Goal: Find contact information: Obtain details needed to contact an individual or organization

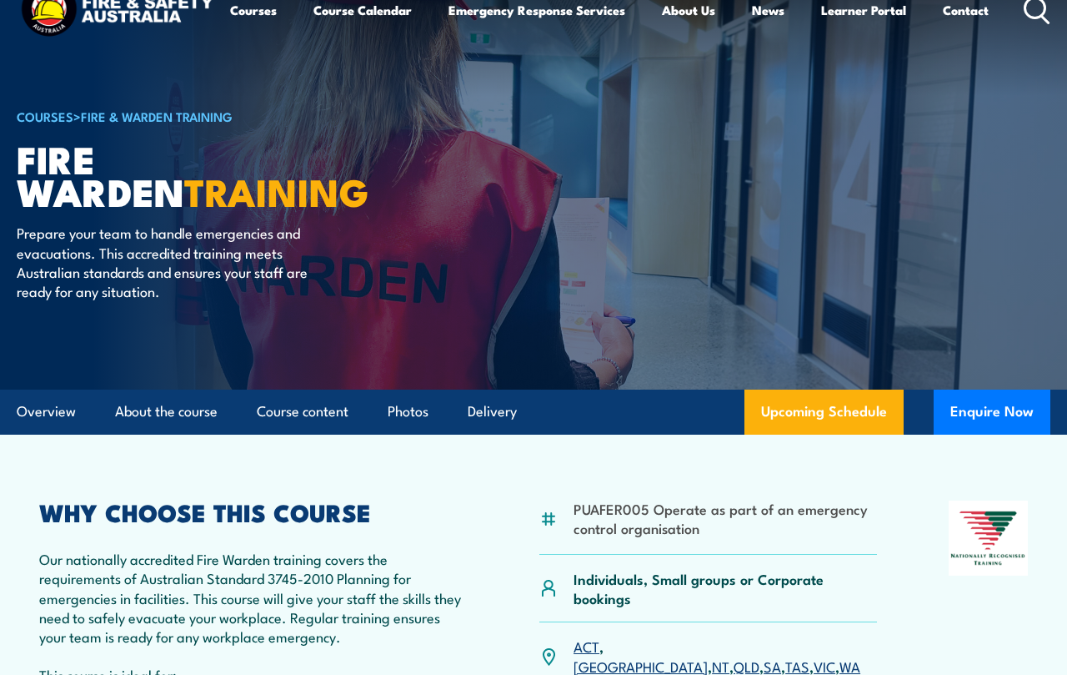
scroll to position [11, 0]
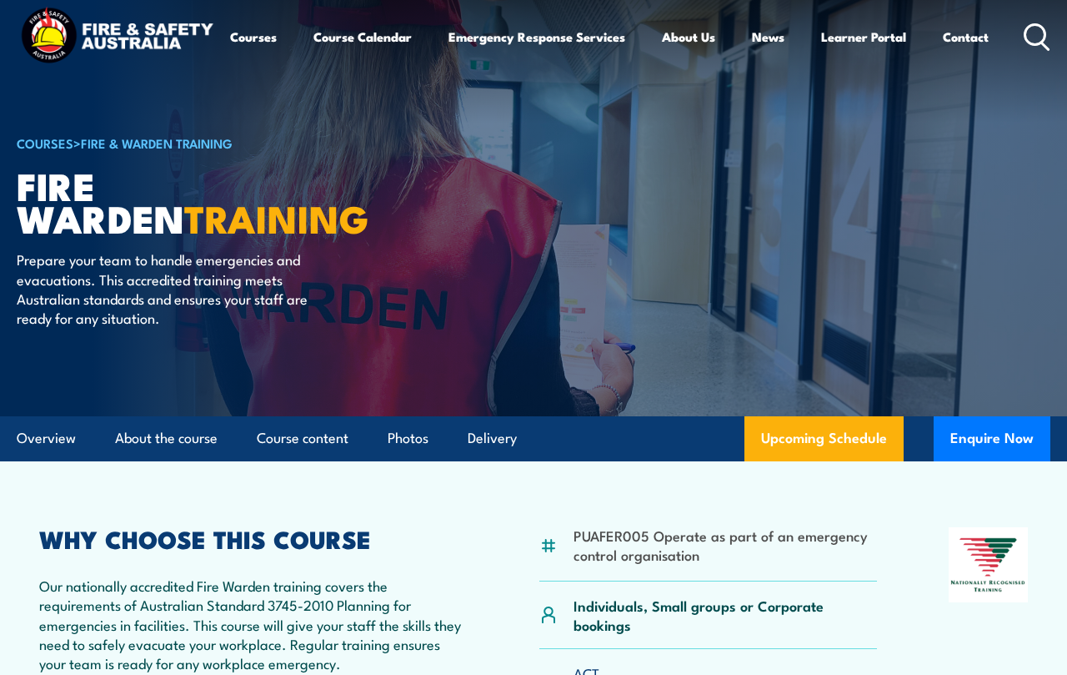
click at [989, 424] on button "Enquire Now" at bounding box center [992, 438] width 117 height 45
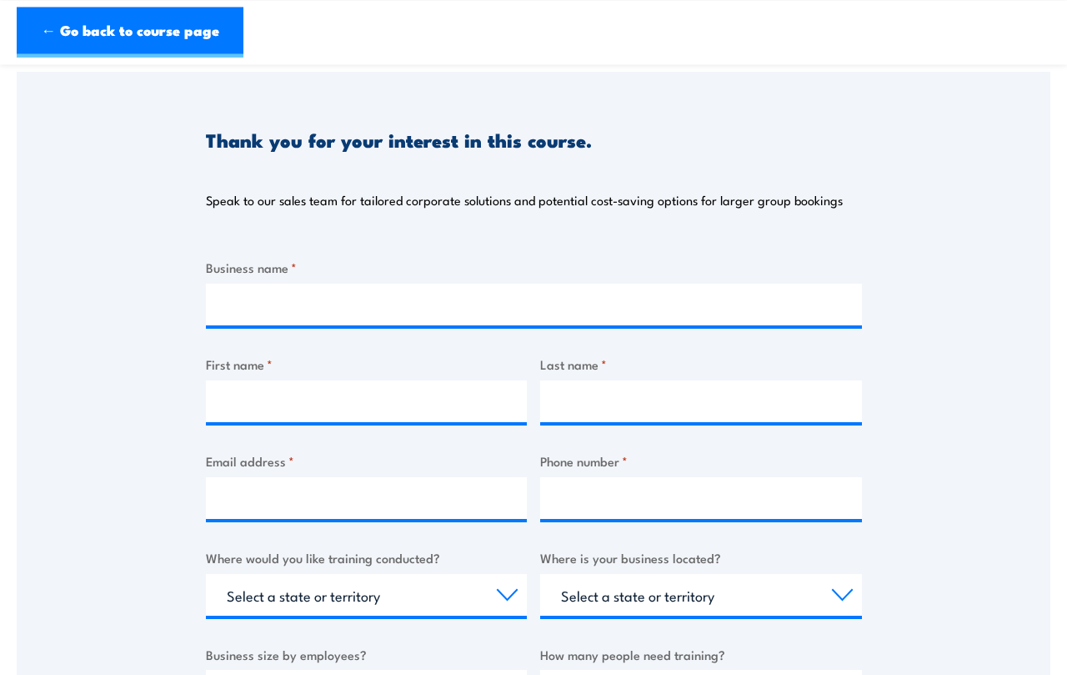
scroll to position [139, 0]
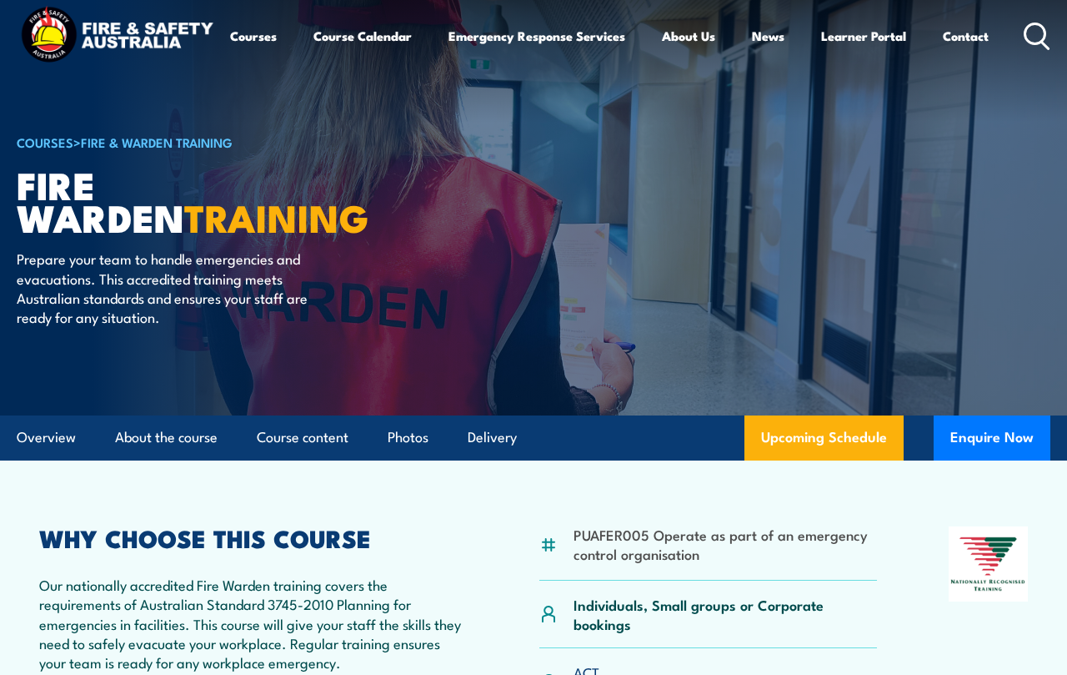
click at [964, 23] on link "Contact" at bounding box center [966, 36] width 46 height 40
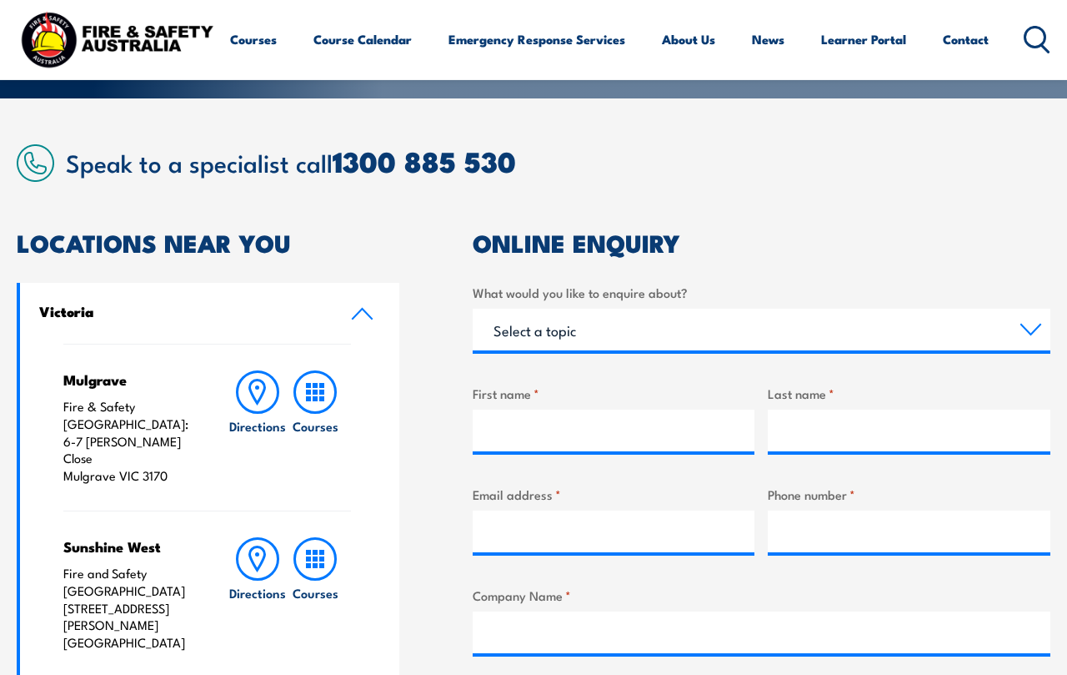
scroll to position [415, 0]
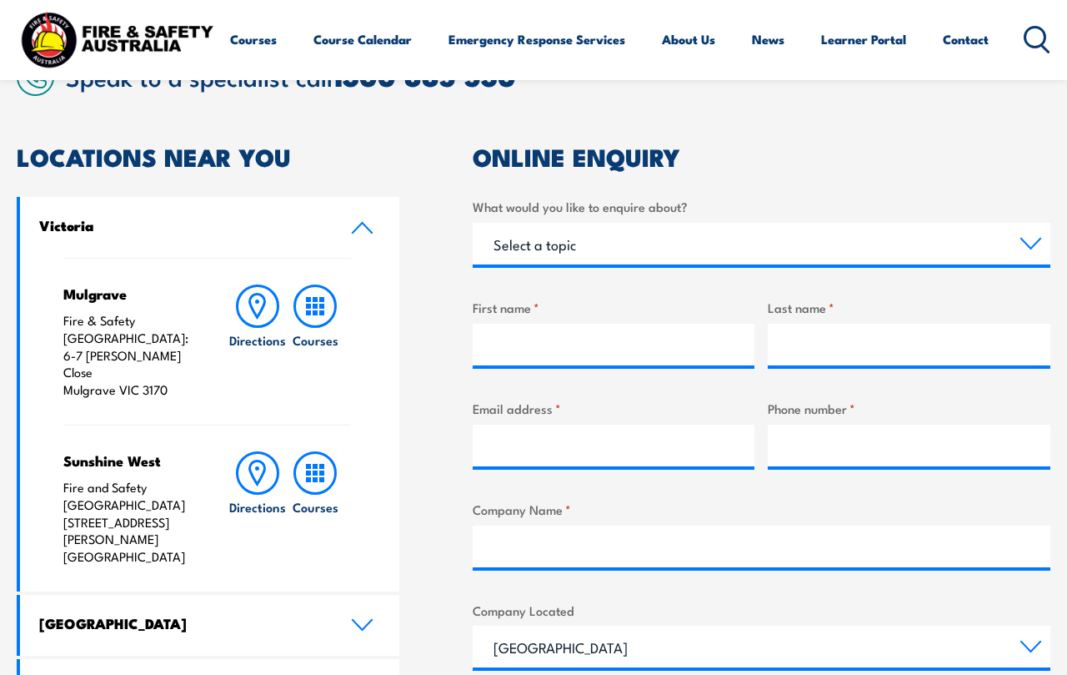
click at [359, 229] on icon at bounding box center [362, 227] width 23 height 13
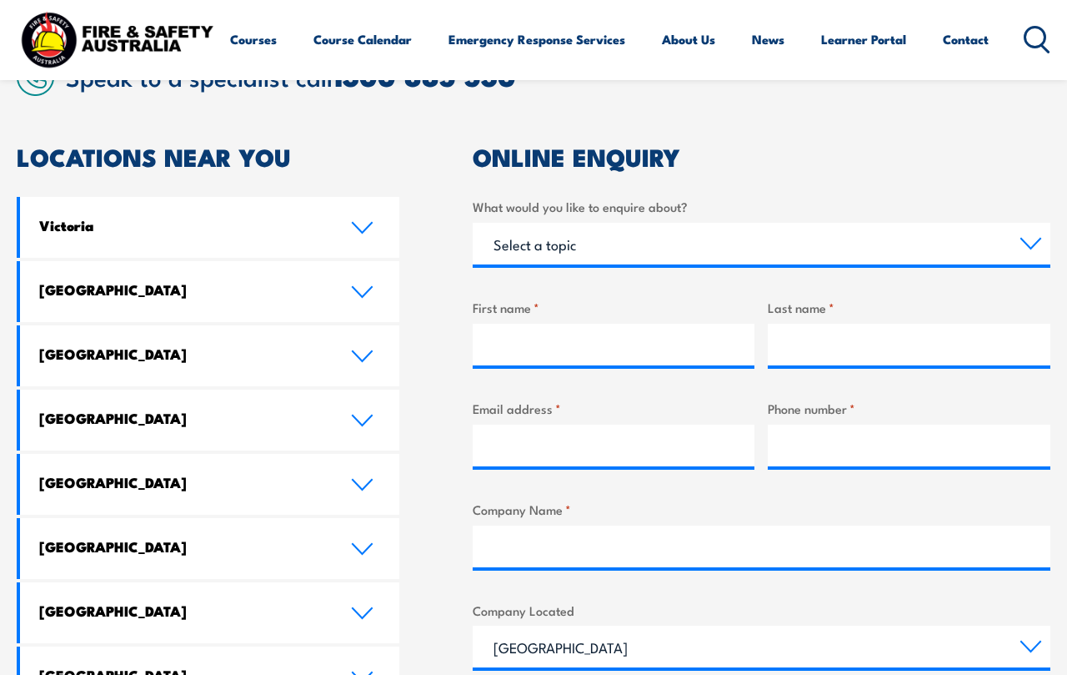
click at [354, 277] on link "New South Wales" at bounding box center [209, 291] width 379 height 61
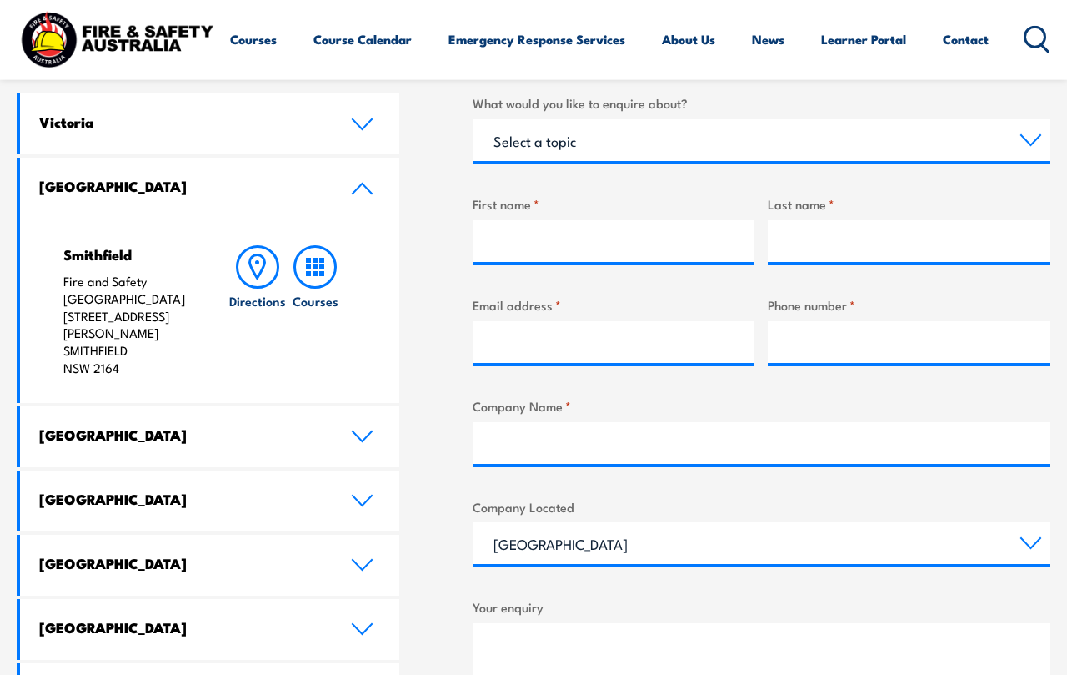
scroll to position [525, 0]
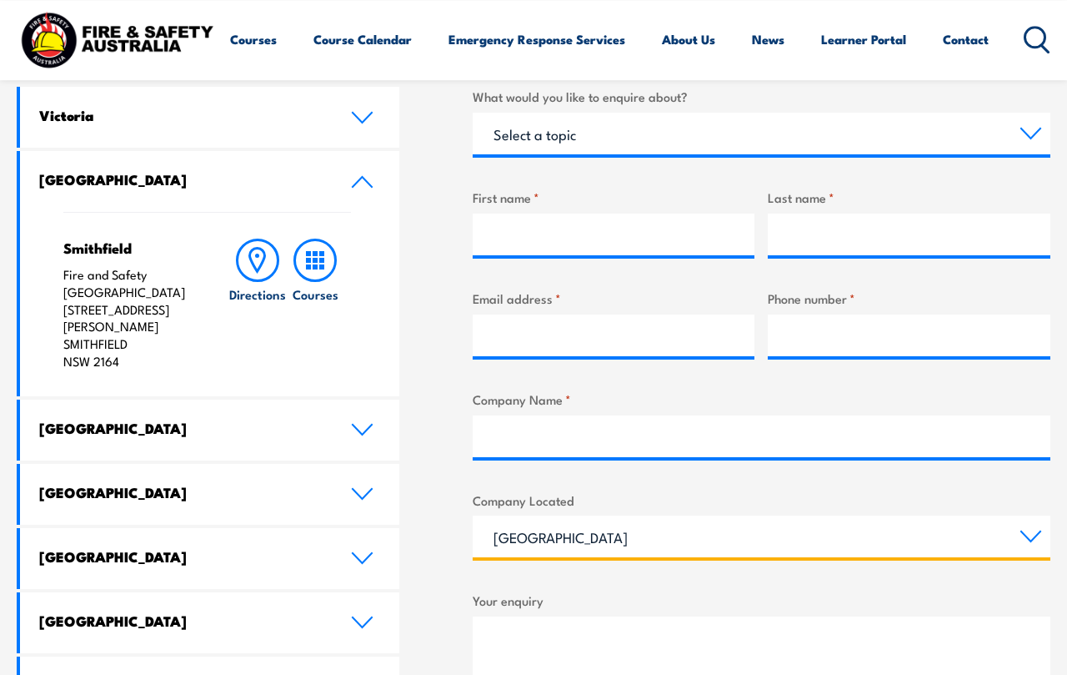
click at [1020, 524] on select "Queensland New South Wales Australian Capital Territory Victoria South Australi…" at bounding box center [762, 536] width 578 height 42
select select "New South Wales"
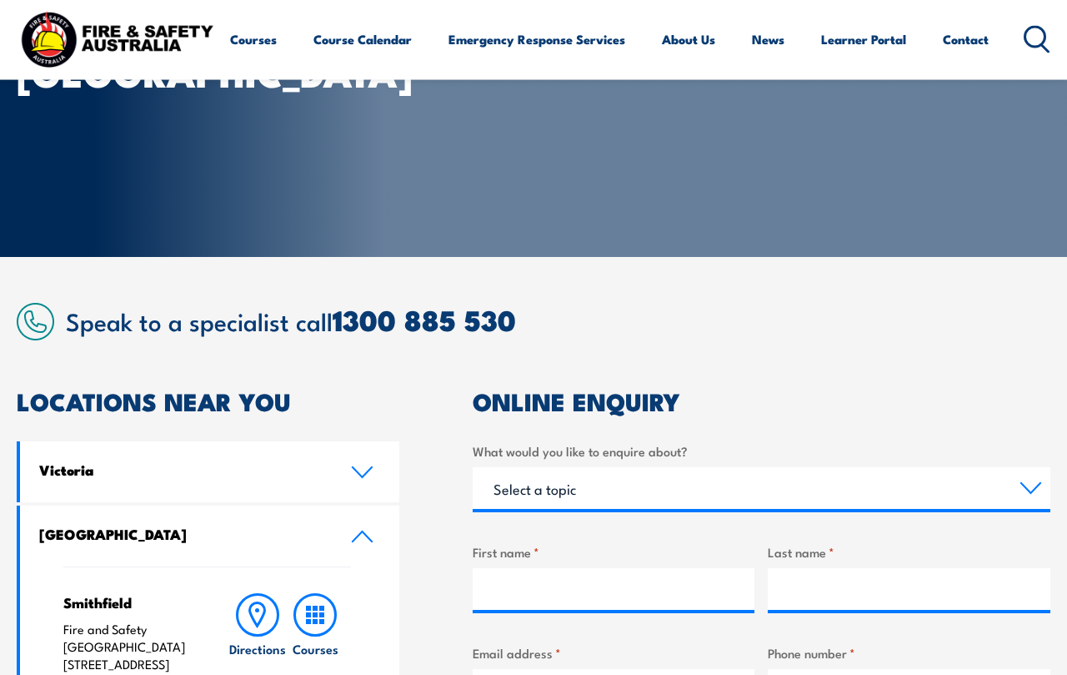
scroll to position [172, 0]
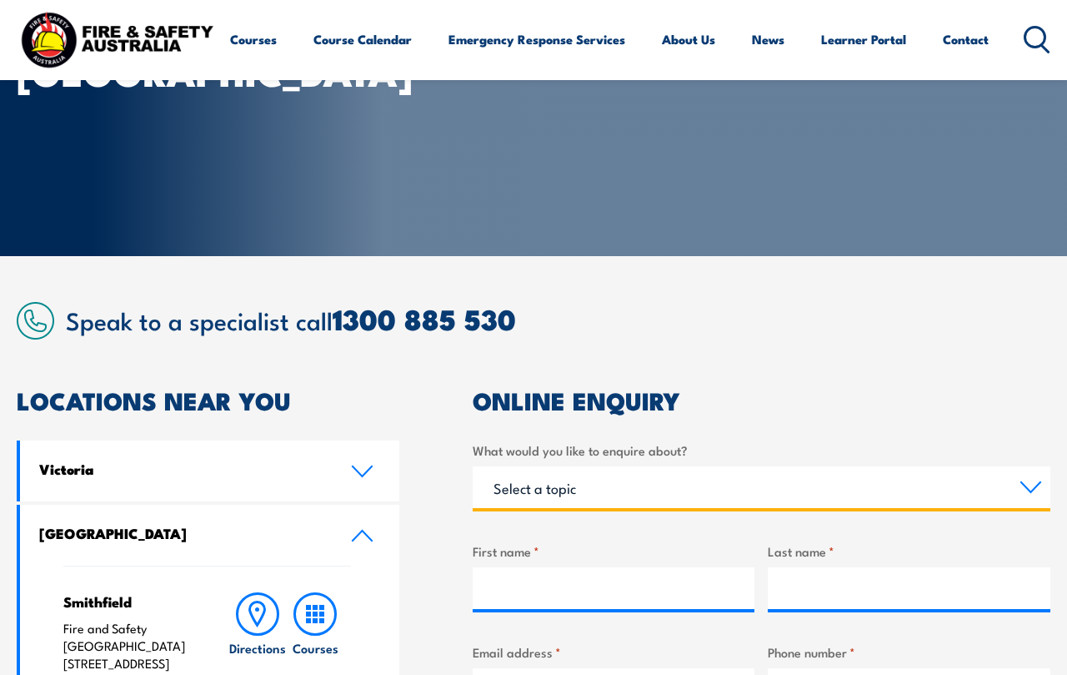
click at [1020, 492] on select "Select a topic Training Emergency Response Services General Enquiry" at bounding box center [762, 487] width 578 height 42
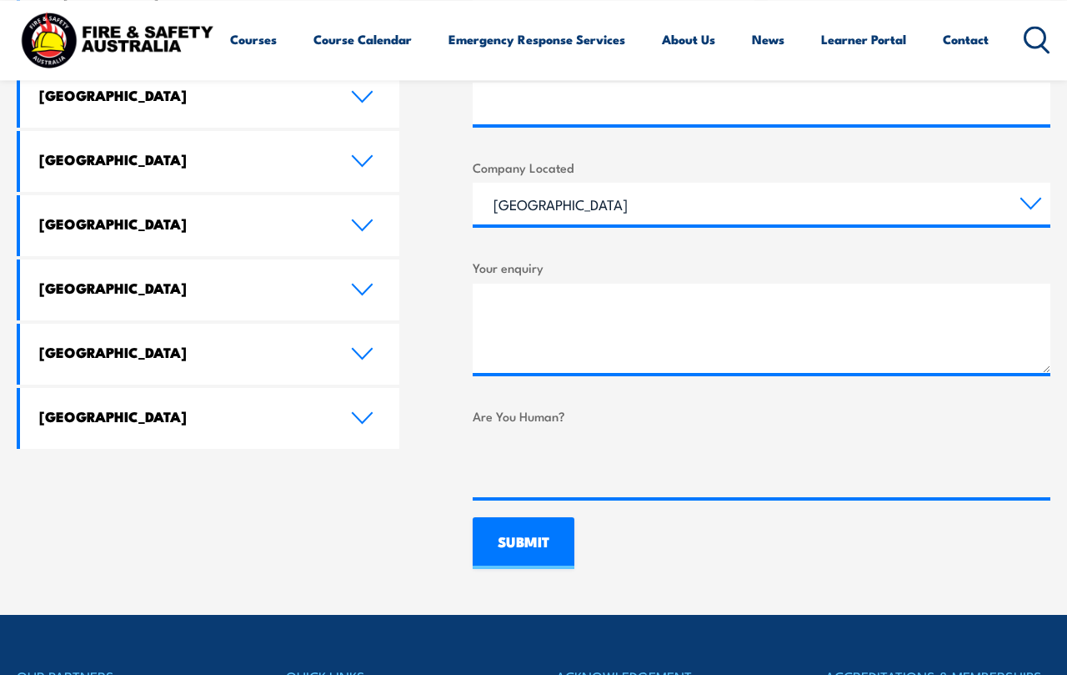
scroll to position [868, 0]
